Goal: Transaction & Acquisition: Purchase product/service

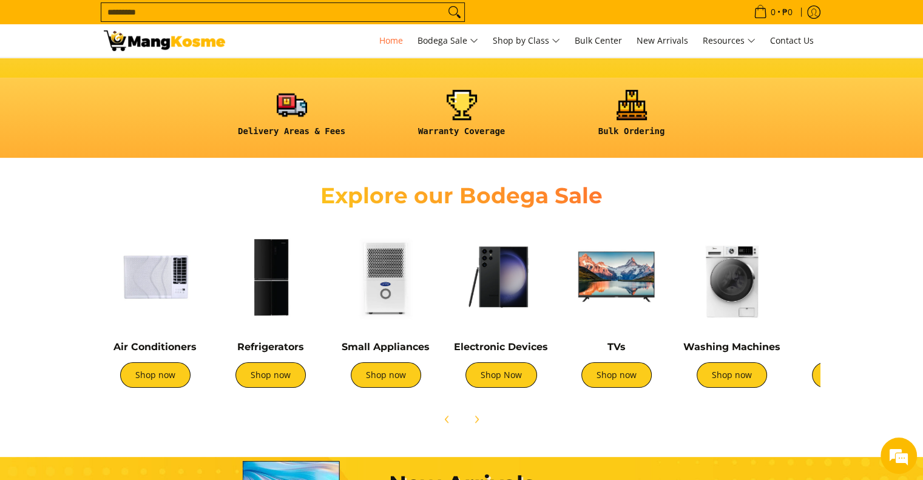
scroll to position [0, 1485]
click at [475, 415] on icon "Next" at bounding box center [476, 418] width 3 height 7
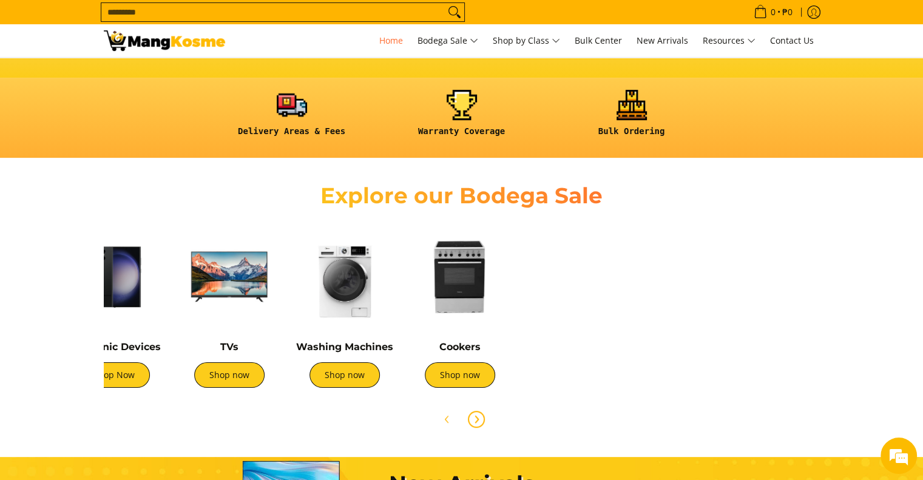
scroll to position [0, 404]
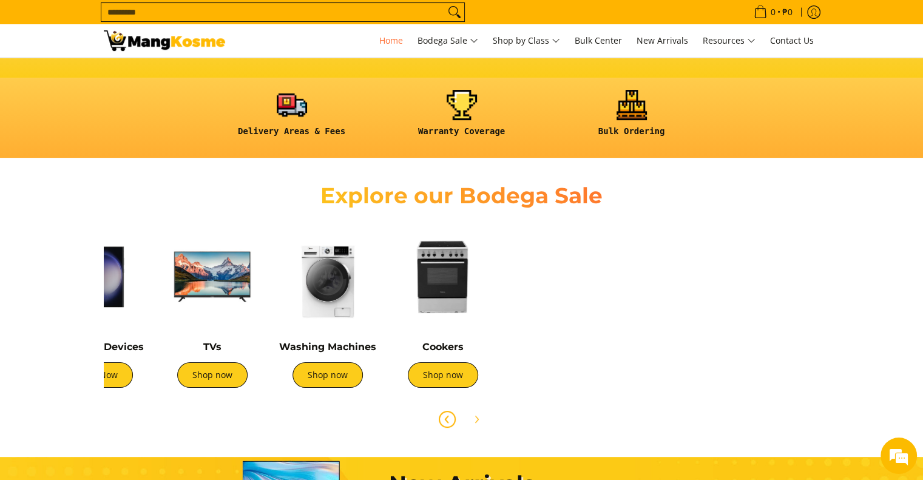
click at [446, 414] on icon "Previous" at bounding box center [447, 419] width 10 height 10
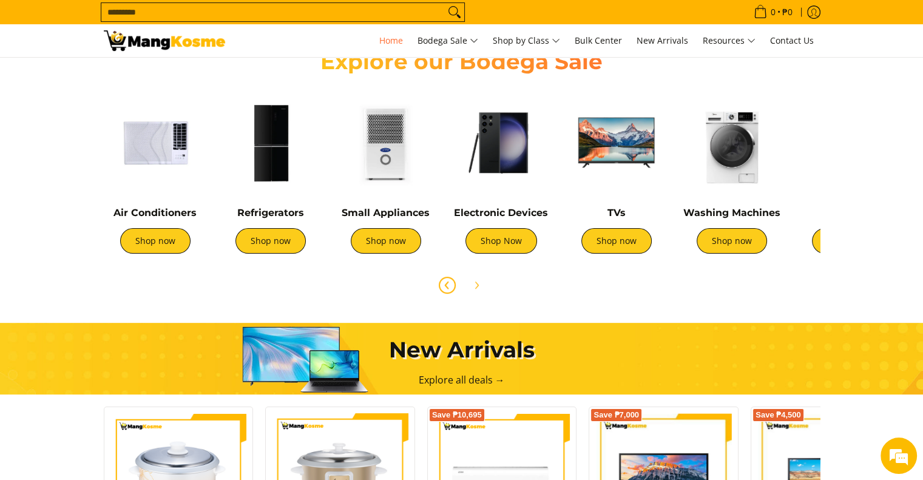
scroll to position [425, 0]
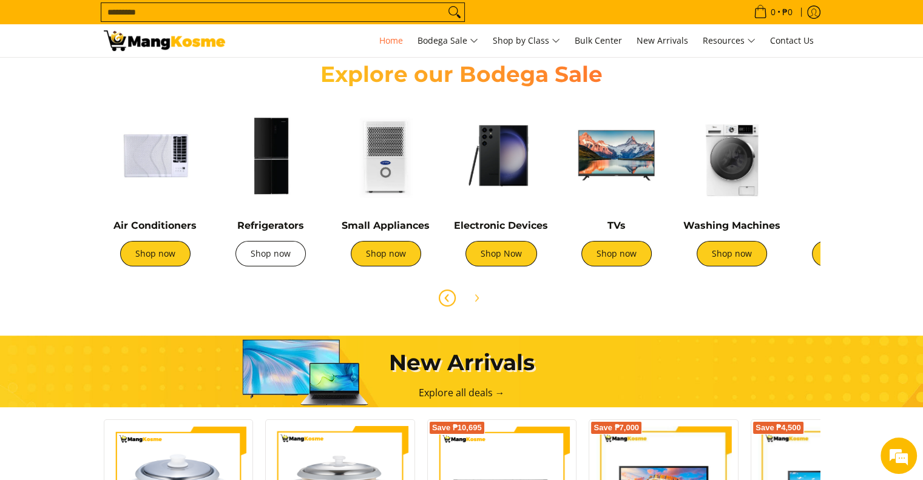
click at [272, 260] on link "Shop now" at bounding box center [270, 253] width 70 height 25
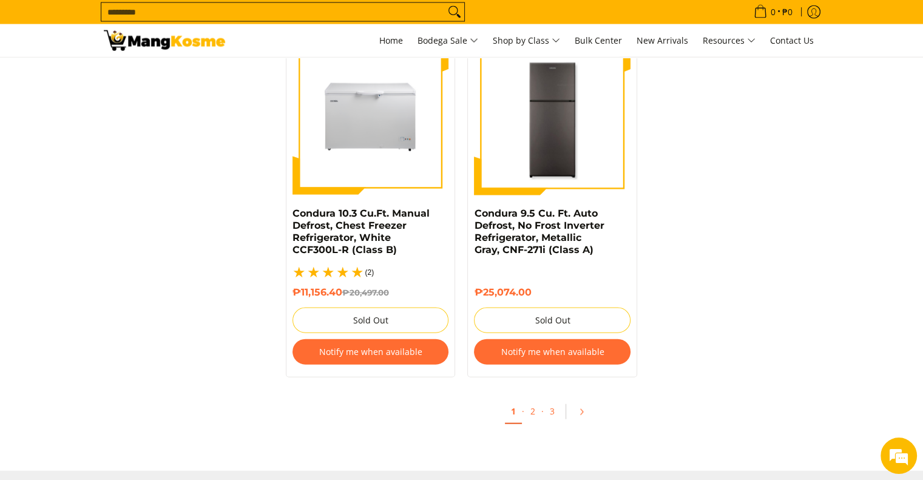
scroll to position [2547, 0]
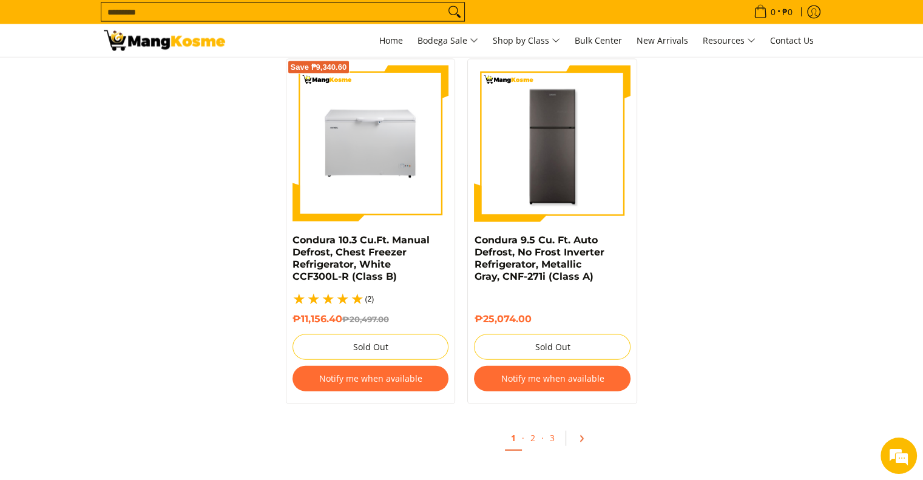
click at [579, 434] on icon "Pagination" at bounding box center [581, 438] width 8 height 8
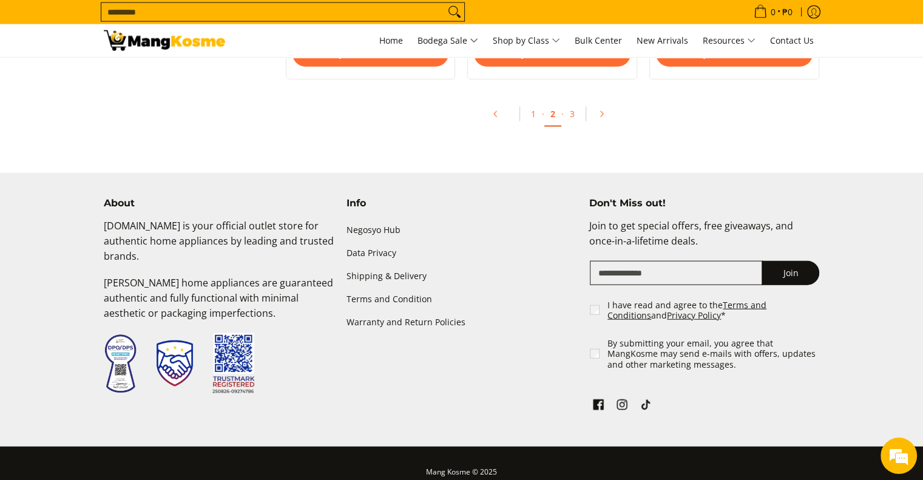
scroll to position [2729, 0]
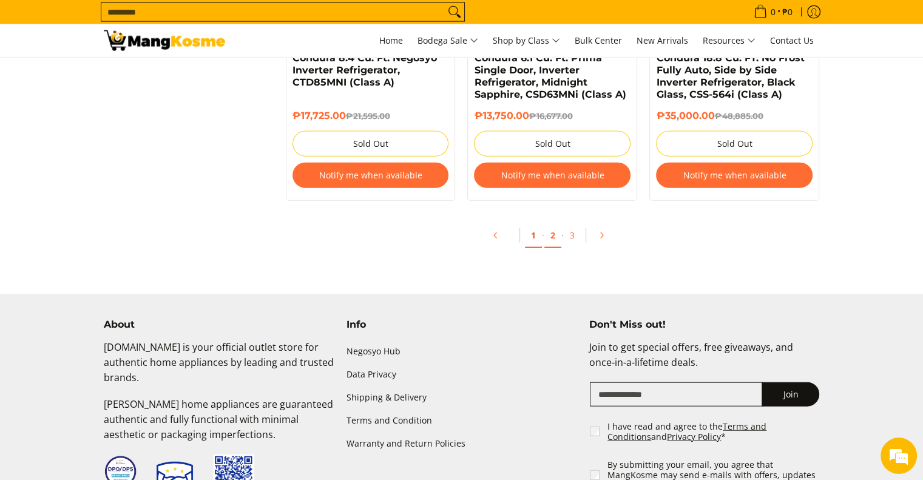
click at [535, 239] on link "1" at bounding box center [533, 235] width 17 height 25
